Goal: Transaction & Acquisition: Register for event/course

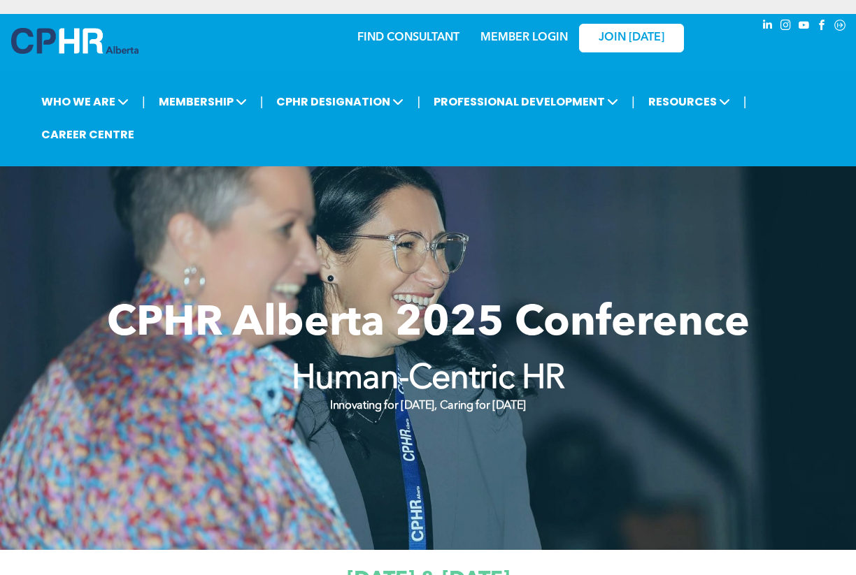
click at [803, 25] on span "youtube" at bounding box center [802, 24] width 15 height 15
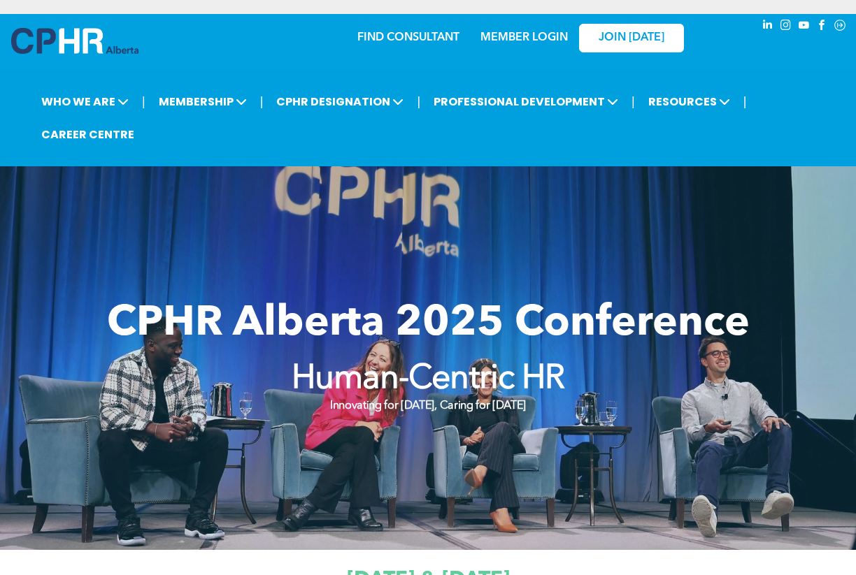
click at [770, 24] on span "linkedin" at bounding box center [766, 24] width 15 height 15
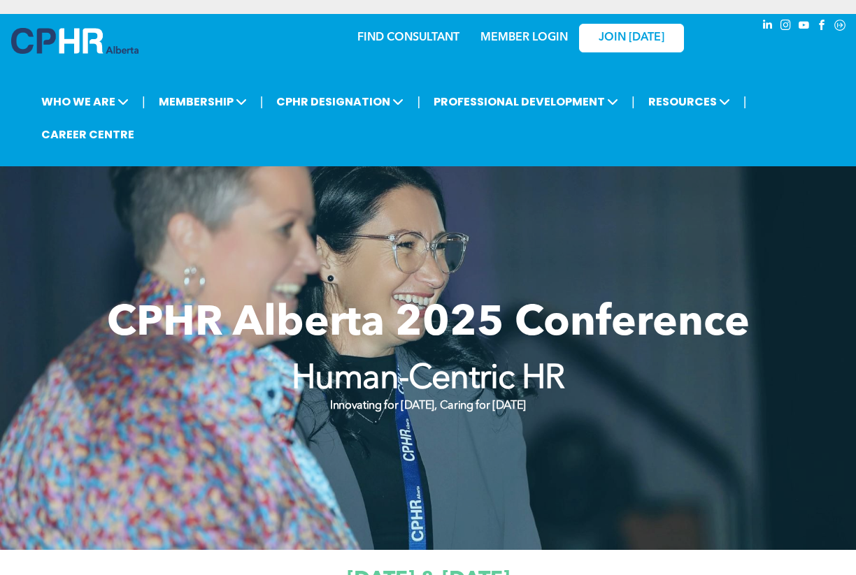
click at [784, 22] on span "instagram" at bounding box center [784, 24] width 15 height 15
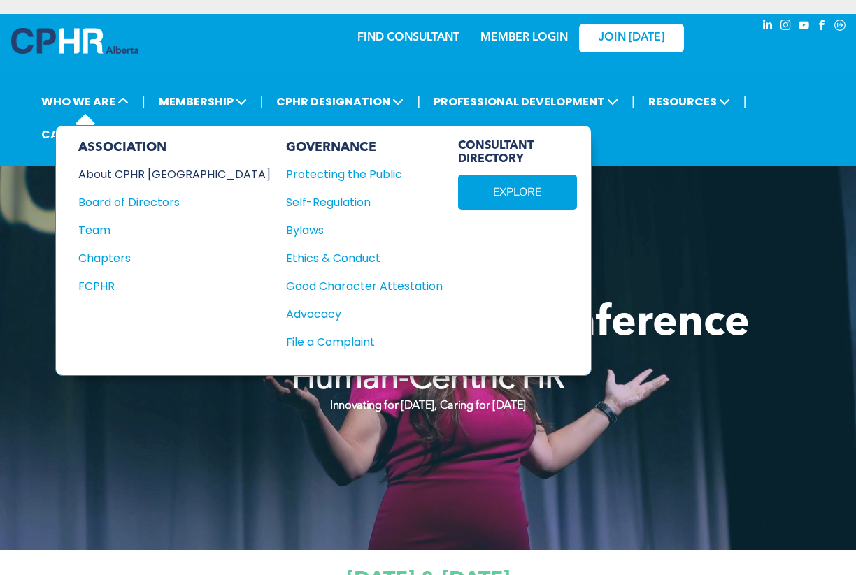
click at [117, 175] on div "About CPHR [GEOGRAPHIC_DATA]" at bounding box center [164, 174] width 173 height 17
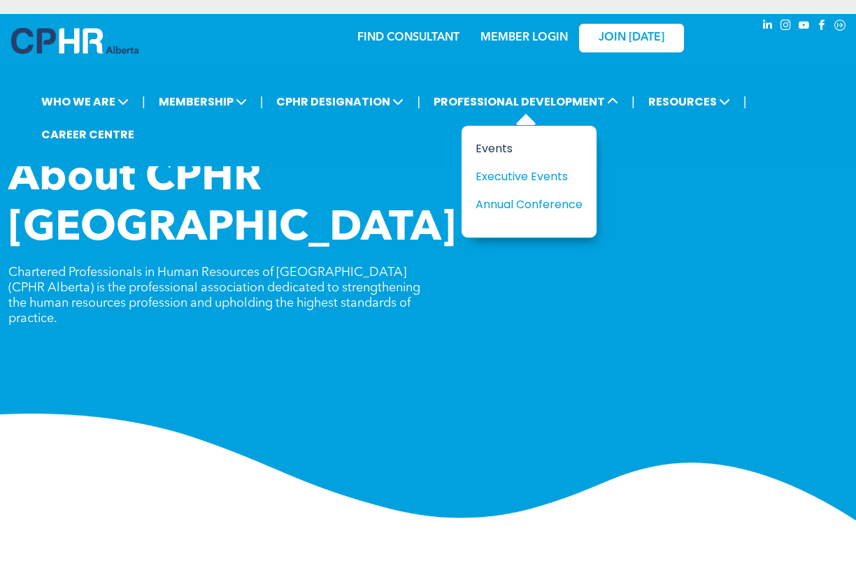
click at [492, 147] on div "Events" at bounding box center [523, 148] width 96 height 17
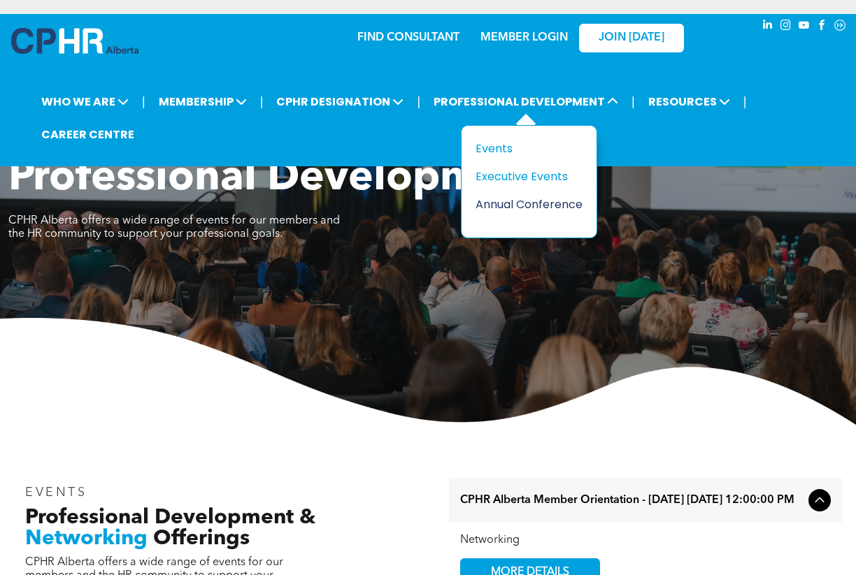
click at [496, 203] on div "Annual Conference" at bounding box center [523, 204] width 96 height 17
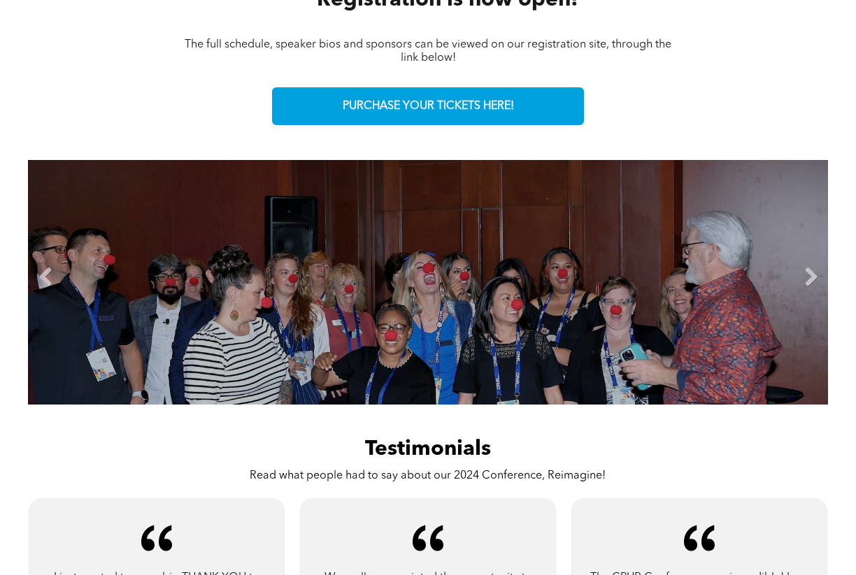
scroll to position [737, 0]
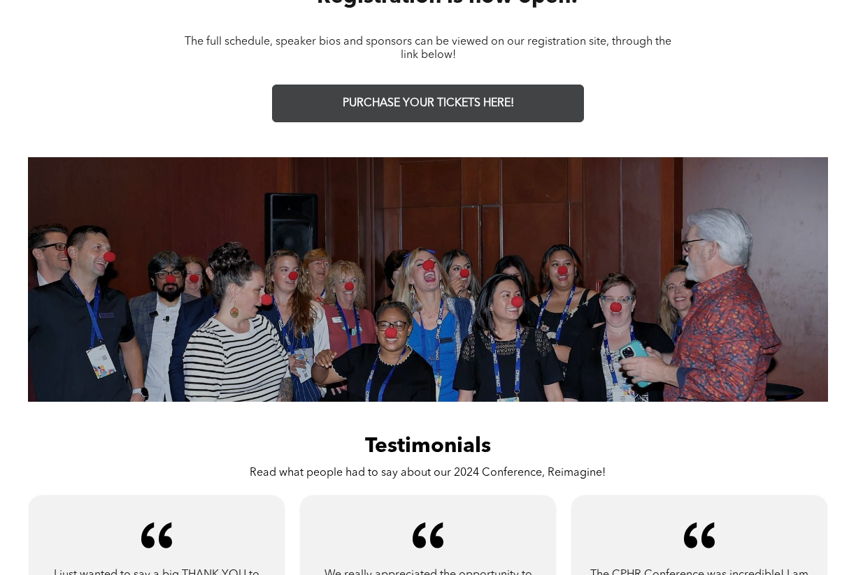
click at [417, 102] on span "PURCHASE YOUR TICKETS HERE!" at bounding box center [428, 103] width 171 height 13
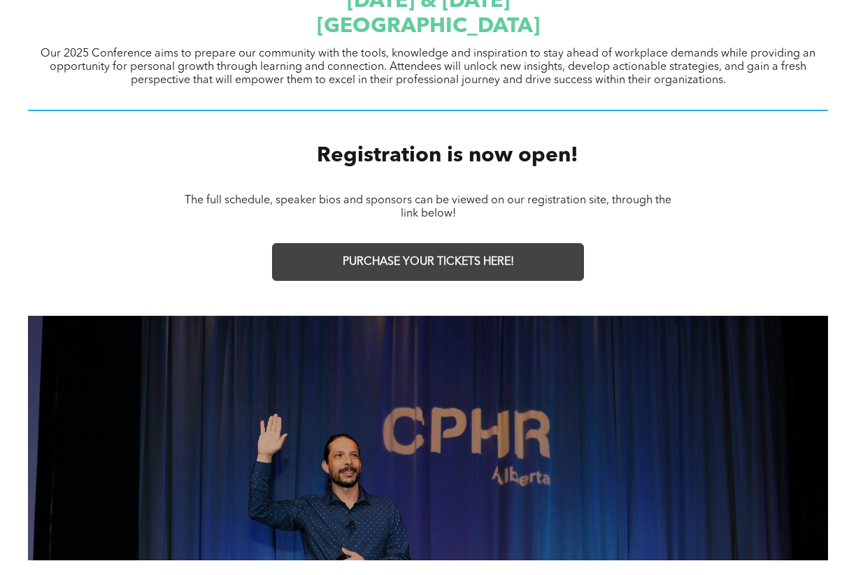
scroll to position [575, 0]
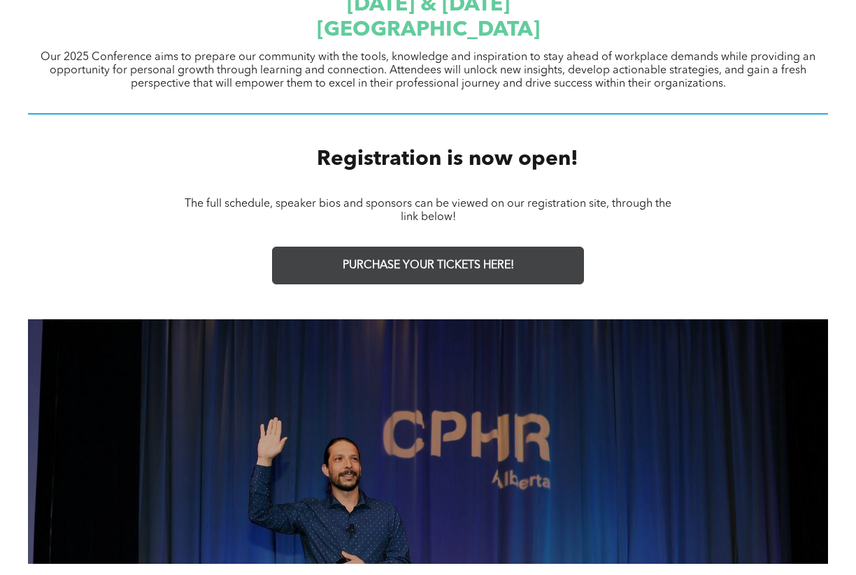
click at [424, 266] on span "PURCHASE YOUR TICKETS HERE!" at bounding box center [428, 265] width 171 height 13
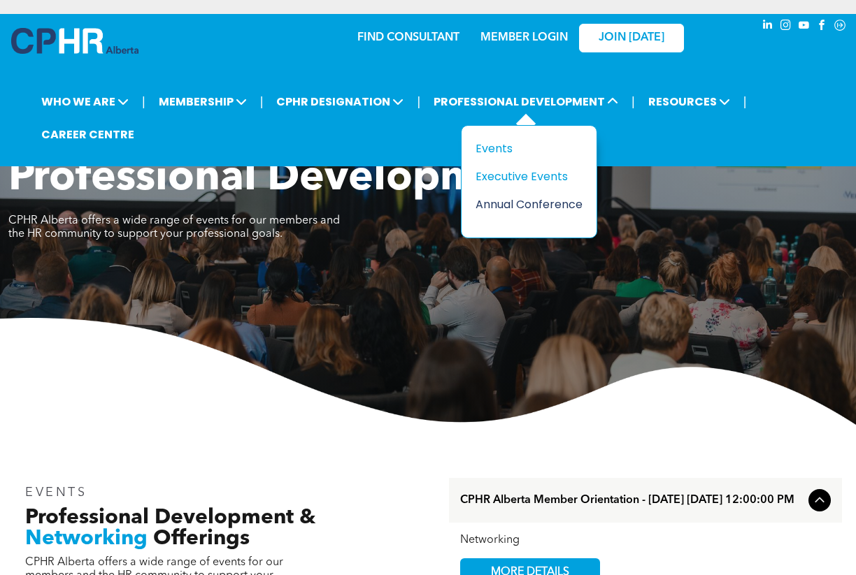
click at [506, 204] on div "Annual Conference" at bounding box center [523, 204] width 96 height 17
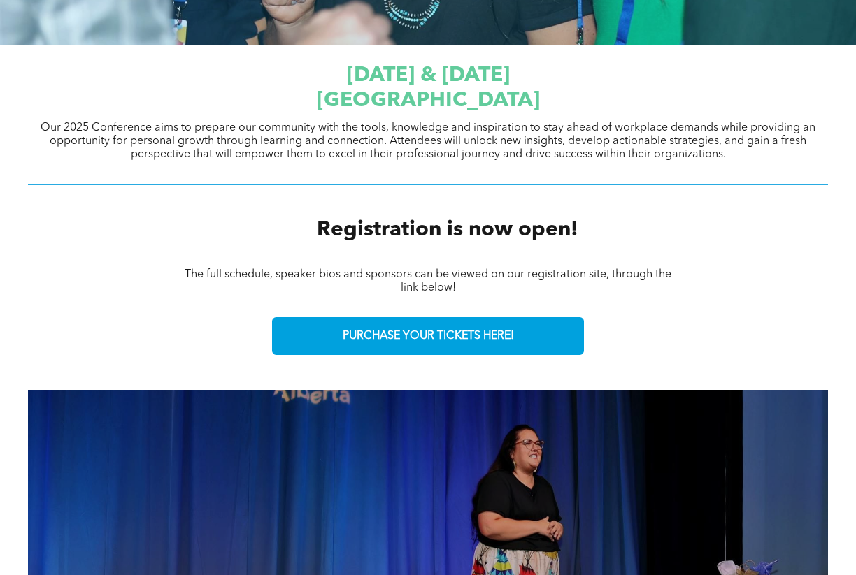
scroll to position [511, 0]
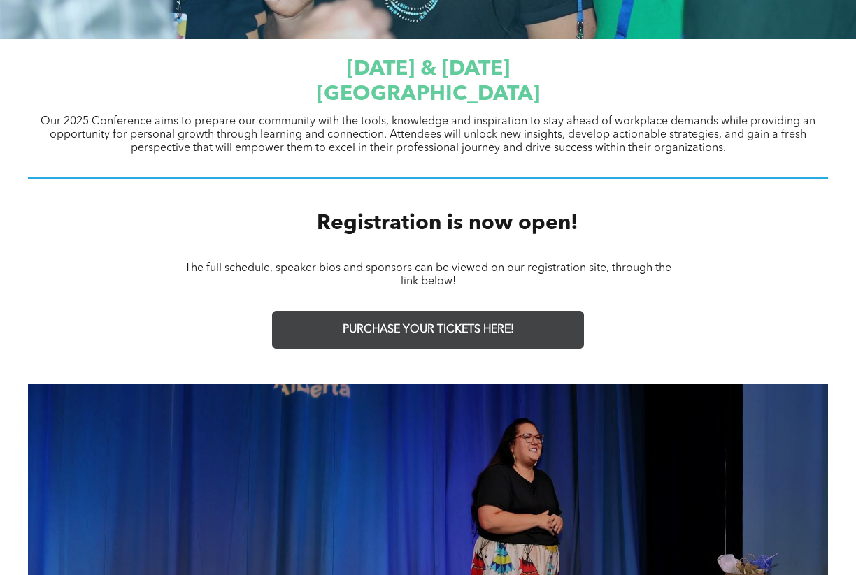
click at [410, 329] on span "PURCHASE YOUR TICKETS HERE!" at bounding box center [428, 330] width 171 height 13
